Goal: Information Seeking & Learning: Find specific fact

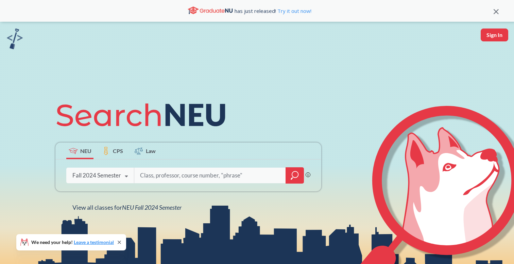
click at [104, 180] on div "Fall 2024 Semester Fall 2025 Semester Summer 2 2025 Semester Summer Full 2025 S…" at bounding box center [100, 175] width 68 height 17
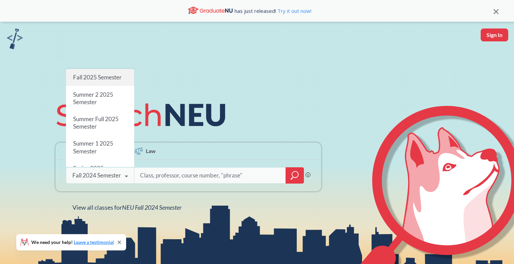
click at [91, 81] on span "Fall 2025 Semester" at bounding box center [97, 77] width 49 height 7
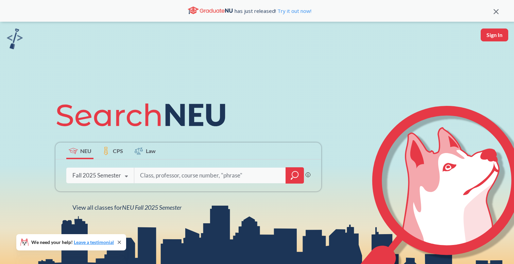
click at [160, 178] on input "search" at bounding box center [209, 175] width 141 height 14
paste input "EESC6964"
type input "EESC6964"
click at [292, 177] on icon "magnifying glass" at bounding box center [292, 177] width 1 height 1
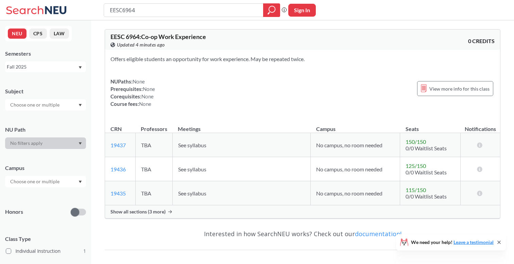
click at [148, 212] on span "Show all sections (3 more)" at bounding box center [137, 212] width 55 height 6
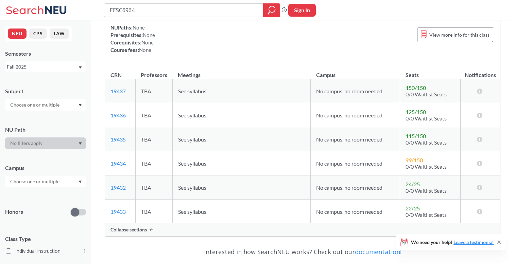
scroll to position [53, 0]
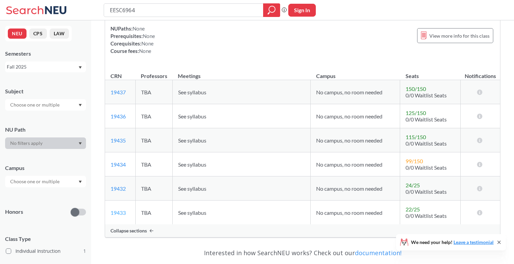
click at [119, 212] on link "19433" at bounding box center [117, 213] width 15 height 6
